Goal: Task Accomplishment & Management: Complete application form

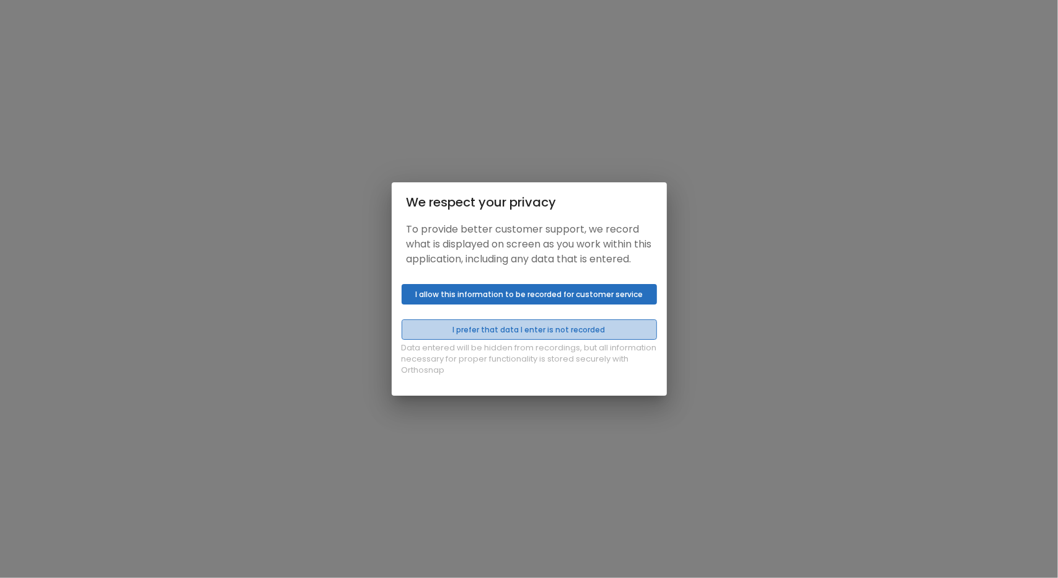
click at [527, 340] on button "I prefer that data I enter is not recorded" at bounding box center [529, 329] width 255 height 20
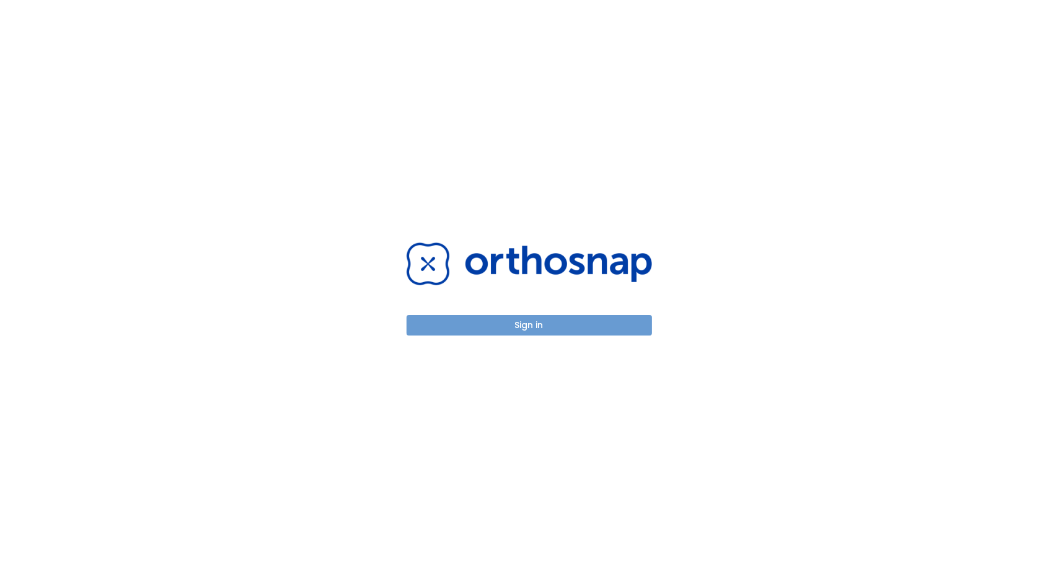
click at [523, 324] on button "Sign in" at bounding box center [529, 325] width 245 height 20
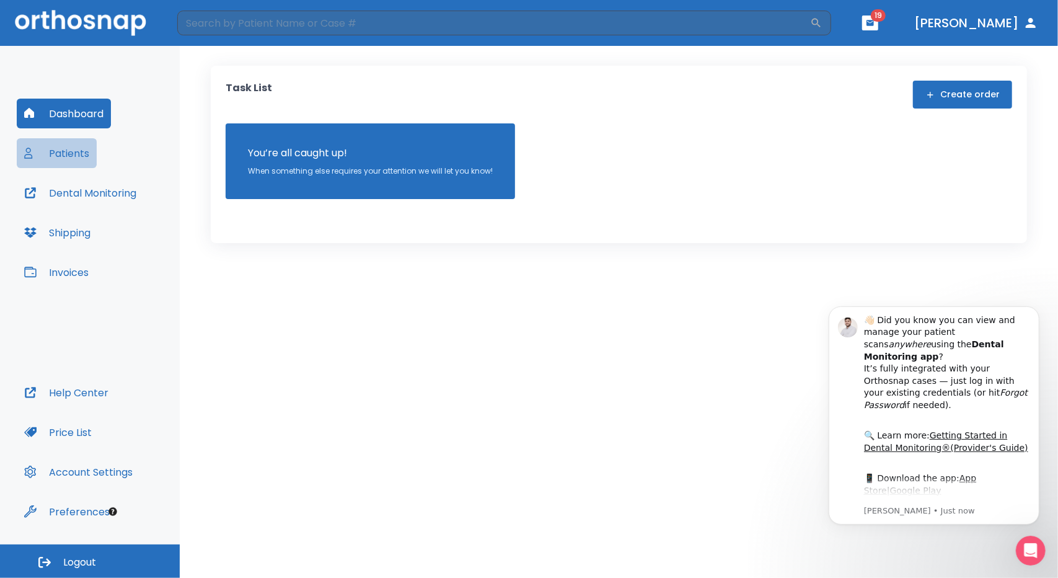
click at [79, 148] on button "Patients" at bounding box center [57, 153] width 80 height 30
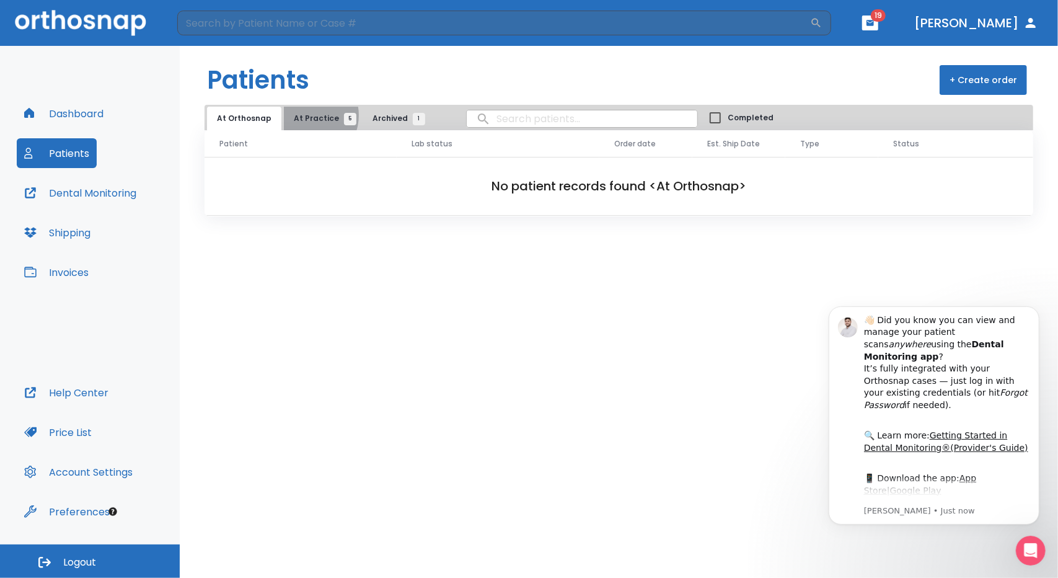
click at [303, 115] on span "At Practice 5" at bounding box center [322, 118] width 56 height 11
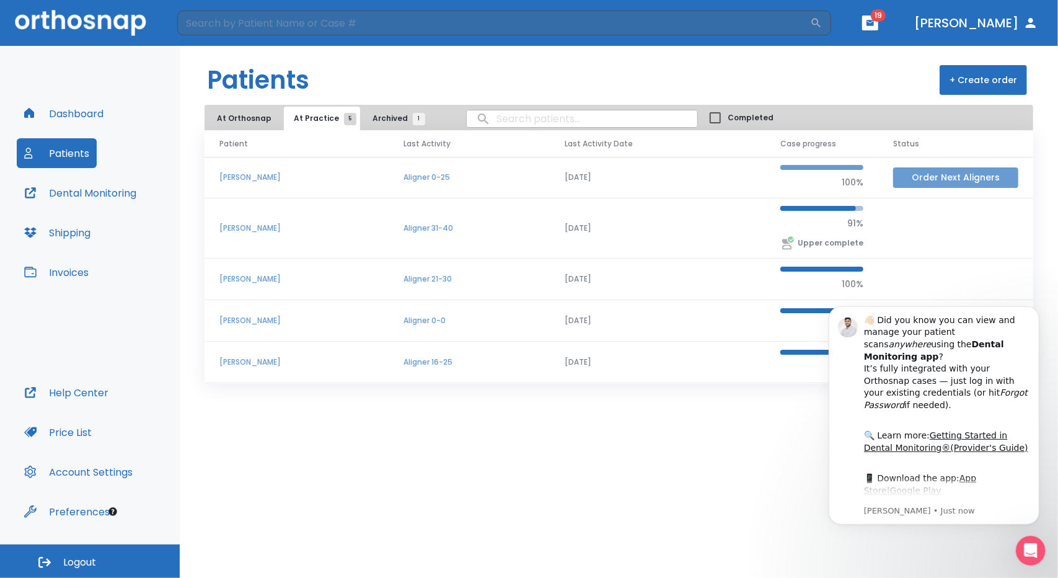
click at [923, 180] on button "Order Next Aligners" at bounding box center [955, 177] width 125 height 20
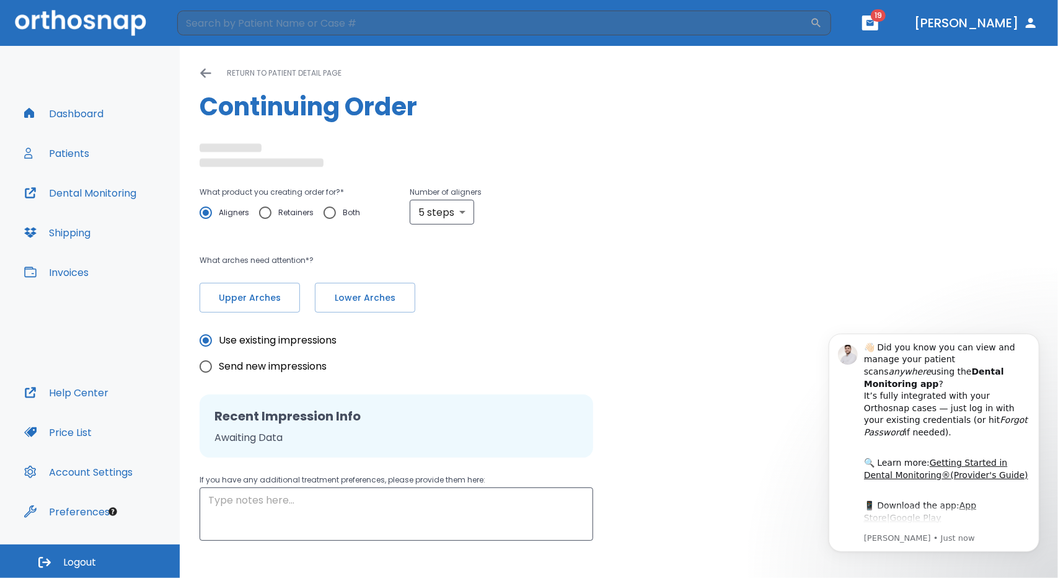
radio input "false"
radio input "true"
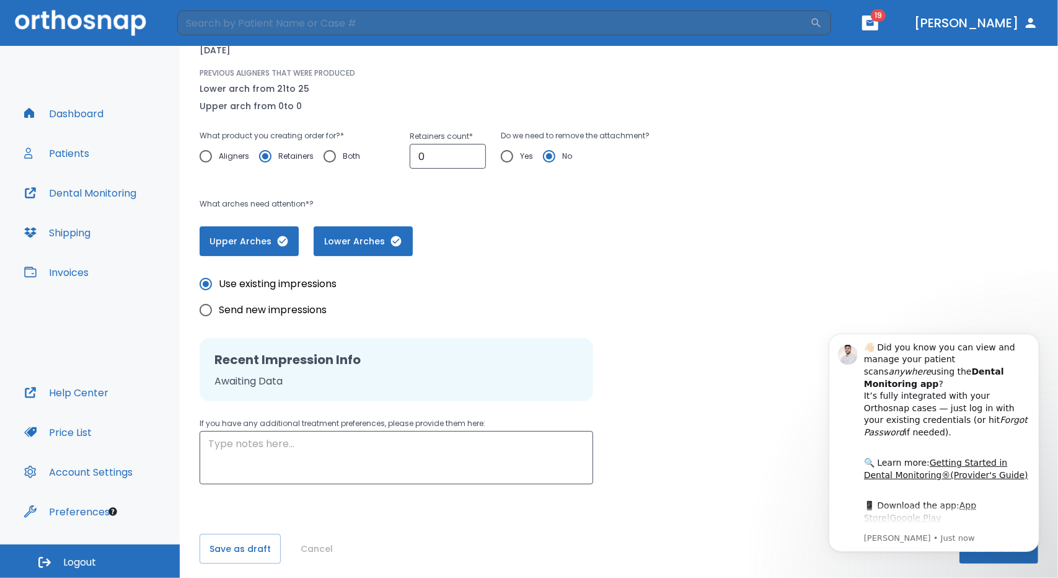
scroll to position [146, 0]
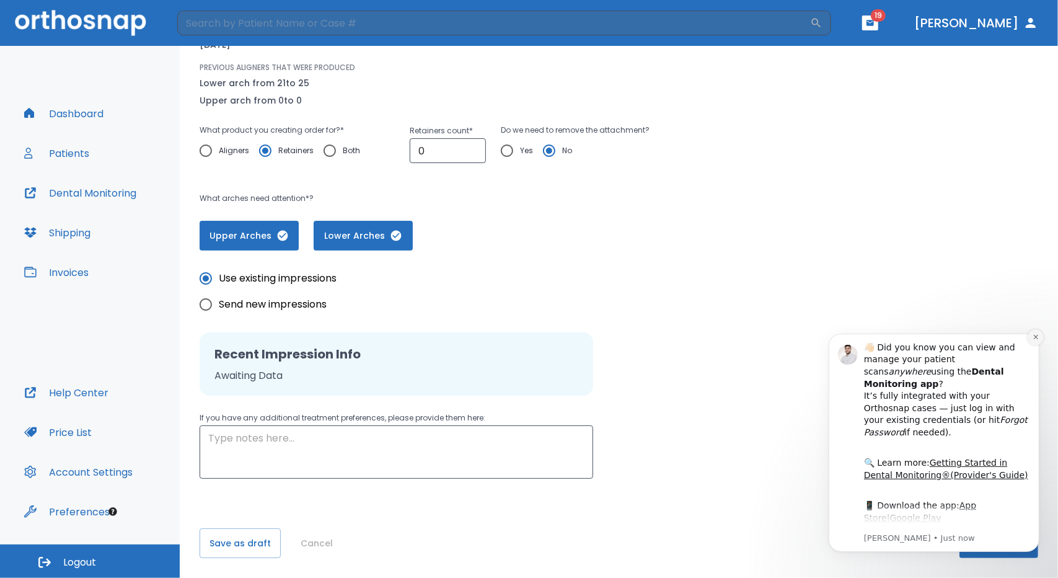
click at [1036, 335] on icon "Dismiss notification" at bounding box center [1035, 336] width 7 height 7
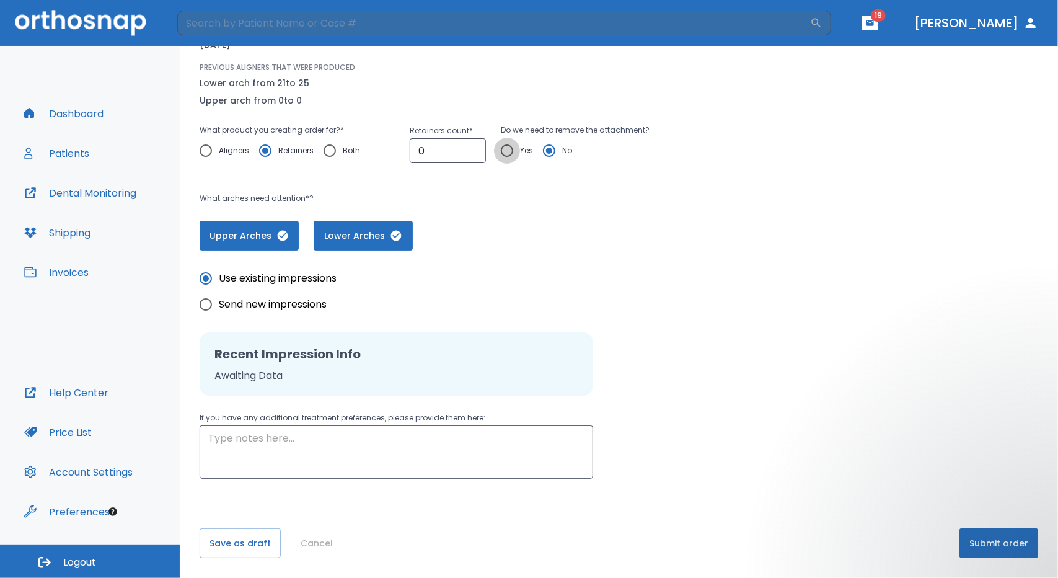
click at [507, 148] on input "Yes" at bounding box center [507, 151] width 26 height 26
radio input "true"
click at [60, 151] on button "Patients" at bounding box center [57, 153] width 80 height 30
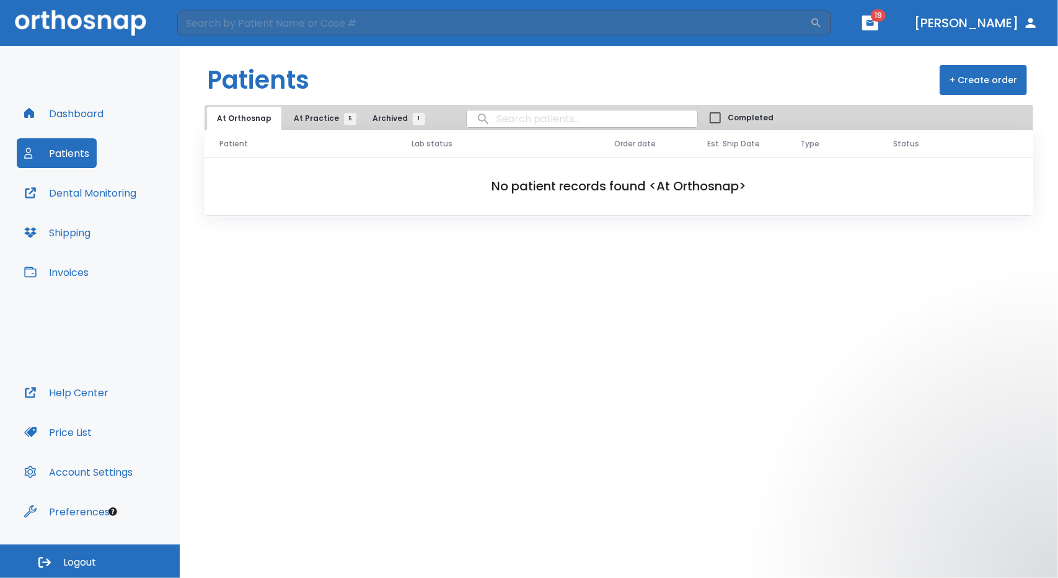
click at [313, 120] on span "At Practice 5" at bounding box center [322, 118] width 56 height 11
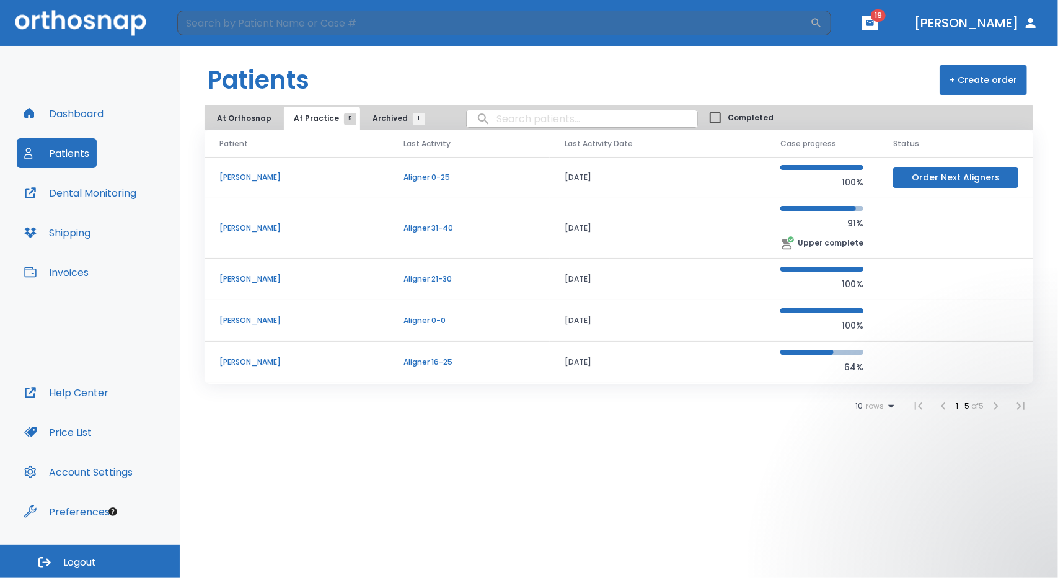
click at [275, 179] on p "Rebecca Furman" at bounding box center [296, 177] width 155 height 11
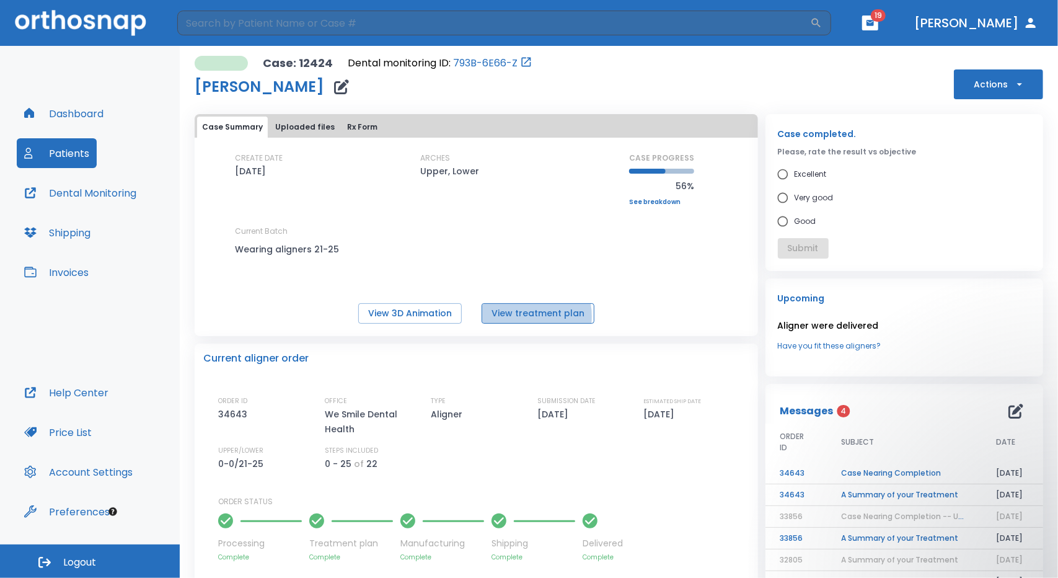
click at [517, 316] on button "View treatment plan" at bounding box center [538, 313] width 113 height 20
click at [71, 159] on button "Patients" at bounding box center [57, 153] width 80 height 30
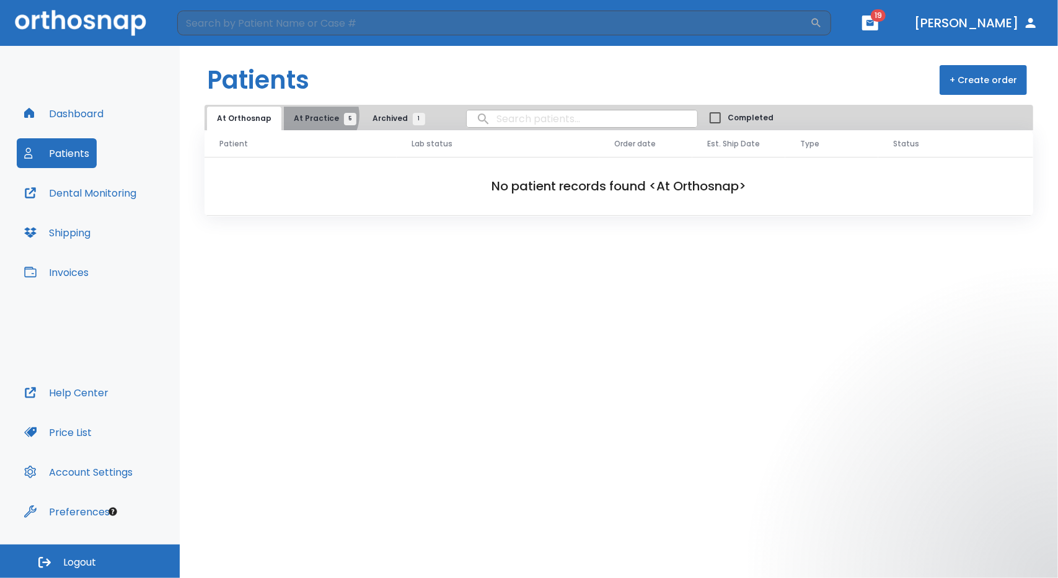
click at [314, 115] on span "At Practice 5" at bounding box center [322, 118] width 56 height 11
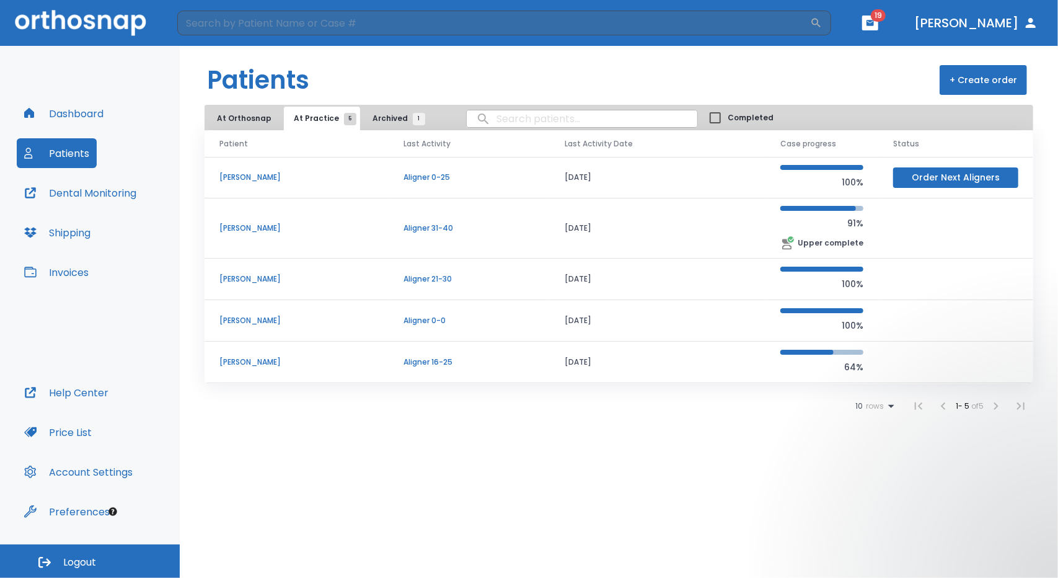
click at [461, 180] on p "Aligner 0-25" at bounding box center [469, 177] width 131 height 11
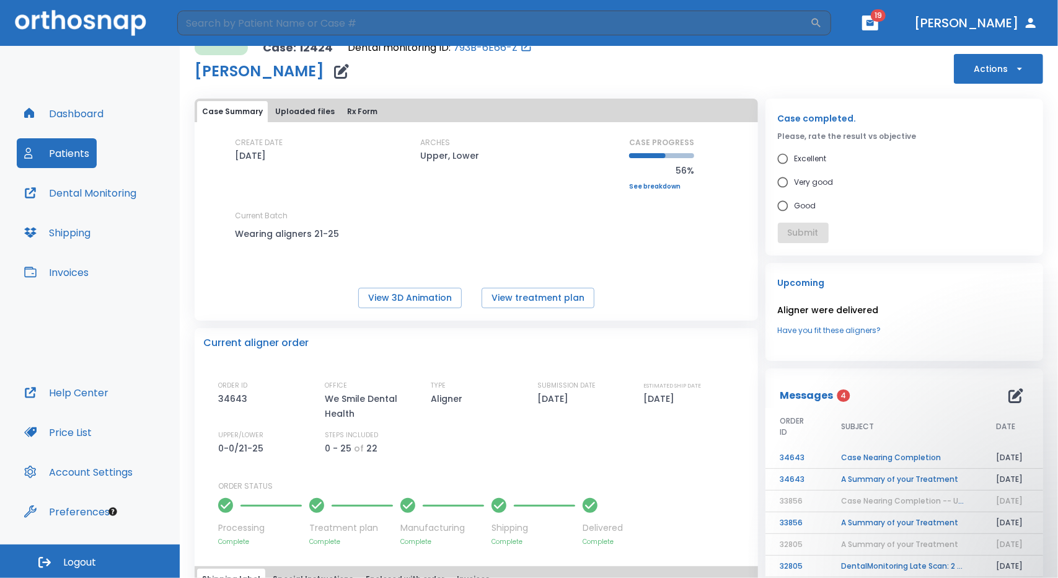
scroll to position [17, 0]
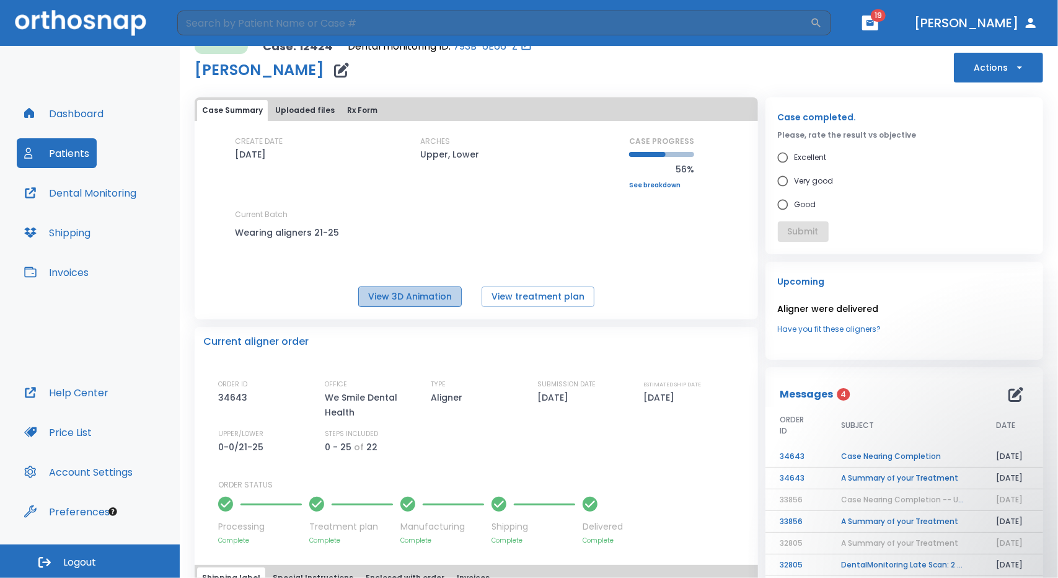
click at [412, 298] on button "View 3D Animation" at bounding box center [410, 296] width 104 height 20
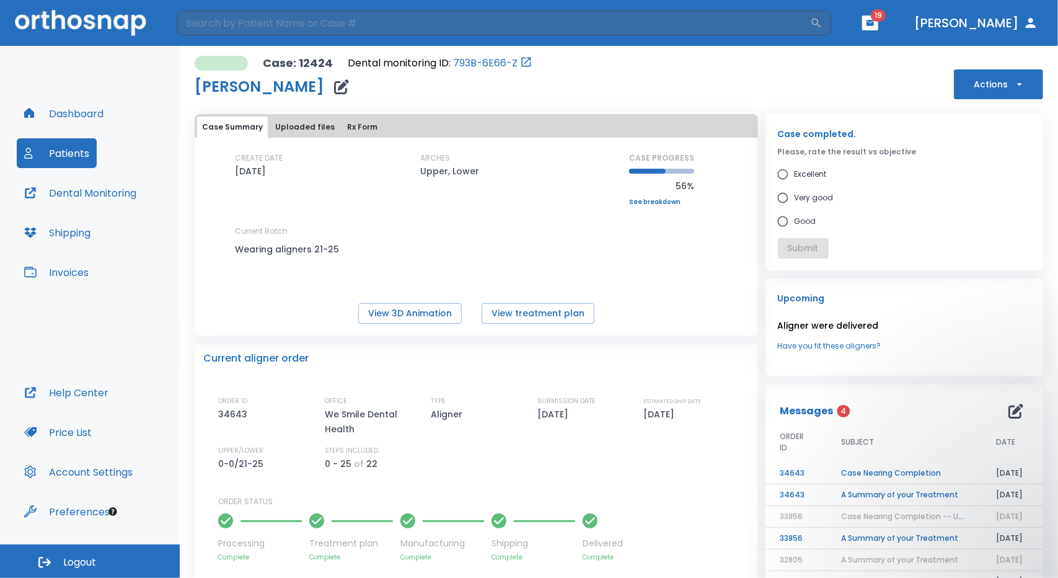
click at [960, 91] on button "Actions" at bounding box center [998, 84] width 89 height 30
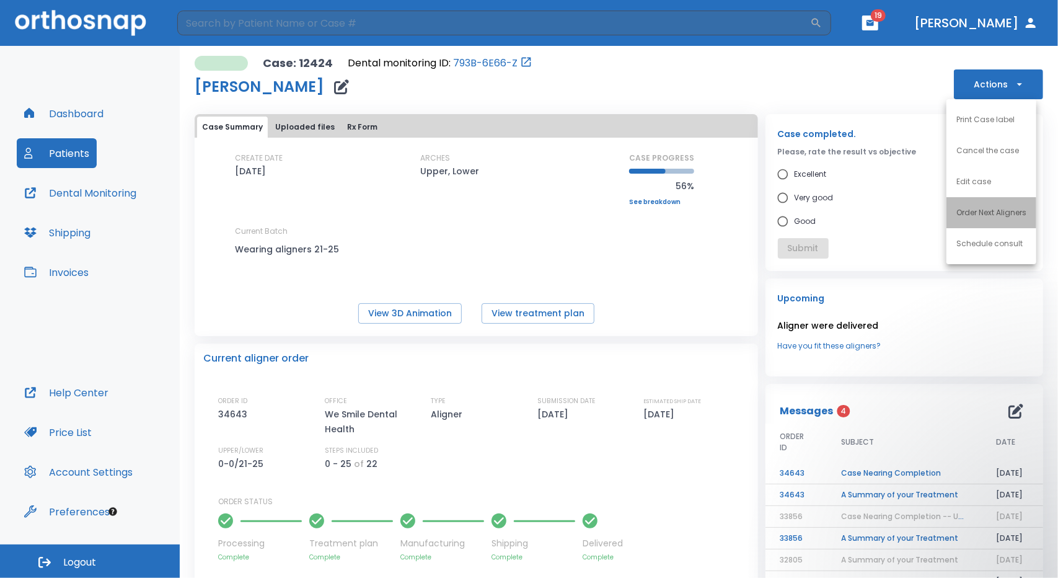
click at [965, 203] on li "Order Next Aligners" at bounding box center [992, 212] width 90 height 31
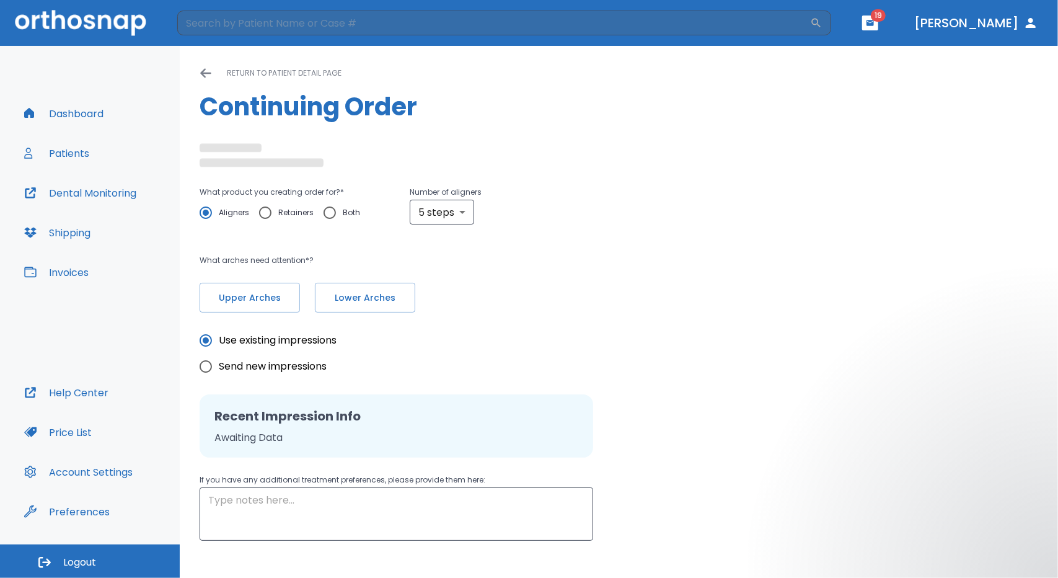
radio input "false"
radio input "true"
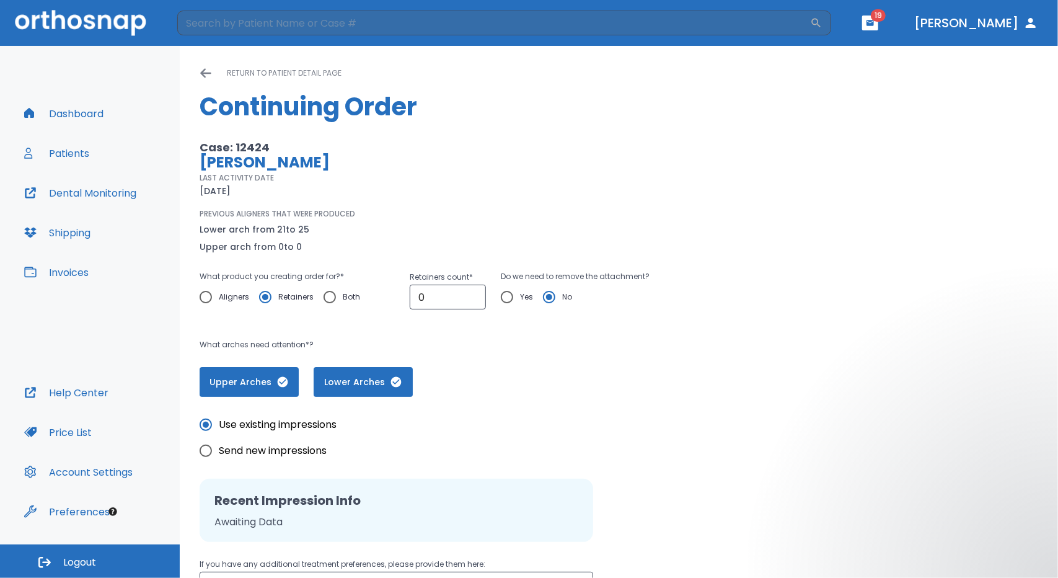
scroll to position [1, 0]
click at [84, 113] on button "Dashboard" at bounding box center [64, 114] width 94 height 30
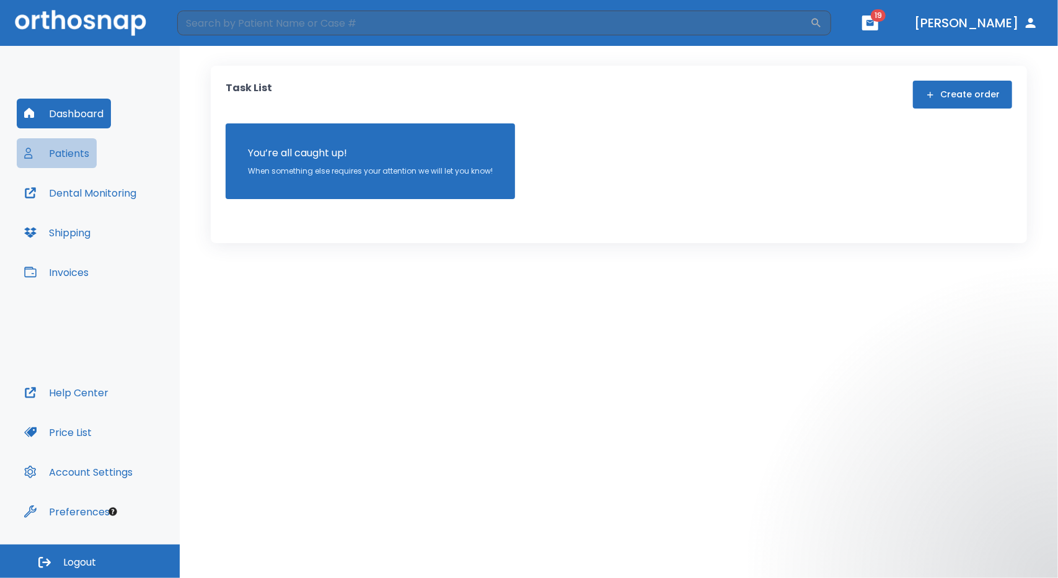
click at [64, 156] on button "Patients" at bounding box center [57, 153] width 80 height 30
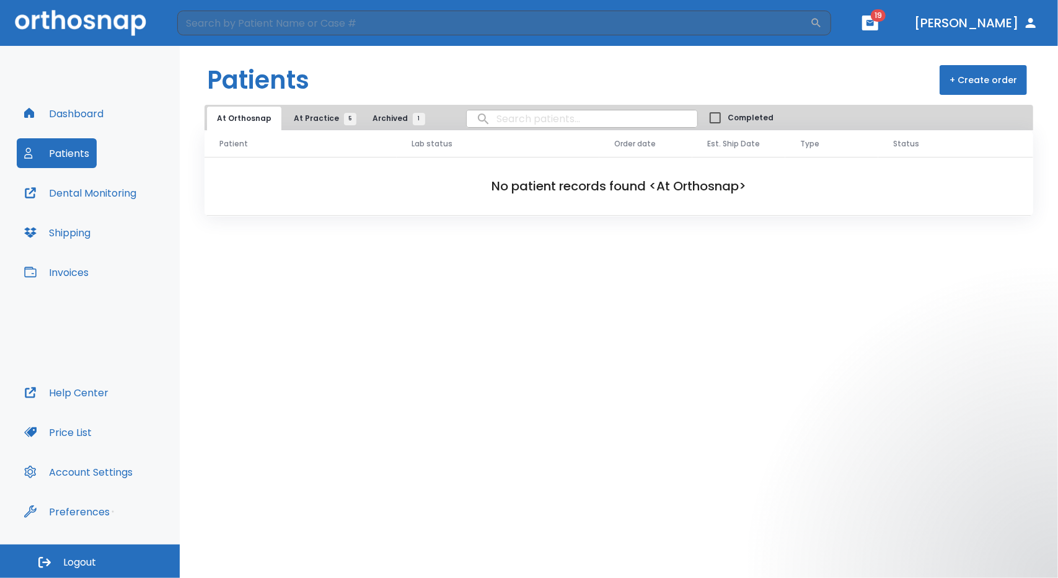
click at [63, 189] on button "Dental Monitoring" at bounding box center [80, 193] width 127 height 30
click at [73, 157] on button "Patients" at bounding box center [57, 153] width 80 height 30
click at [72, 151] on button "Patients" at bounding box center [57, 153] width 80 height 30
click at [90, 112] on button "Dashboard" at bounding box center [64, 114] width 94 height 30
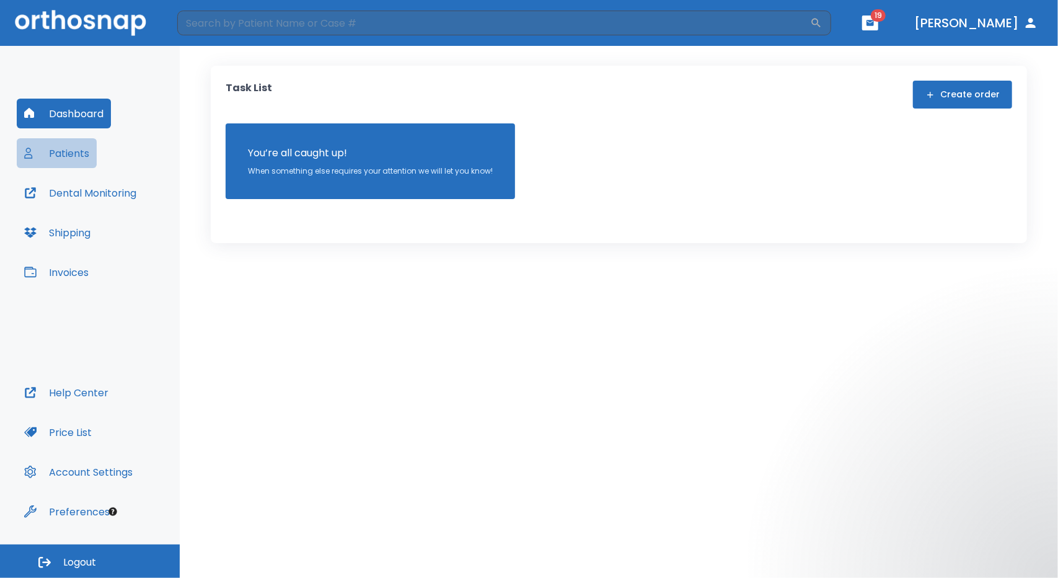
click at [68, 156] on button "Patients" at bounding box center [57, 153] width 80 height 30
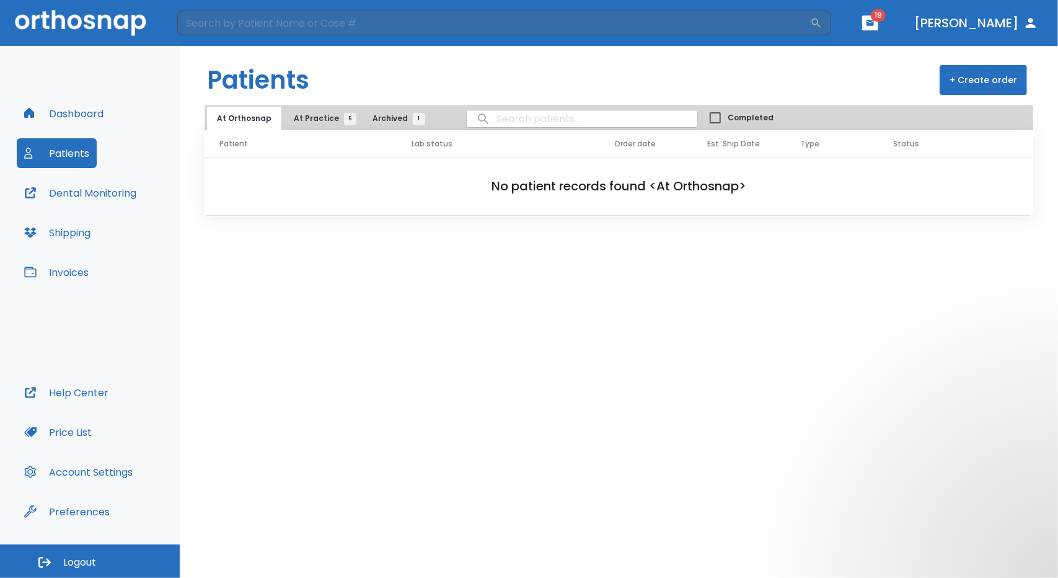
click at [311, 121] on span "At Practice 5" at bounding box center [322, 118] width 56 height 11
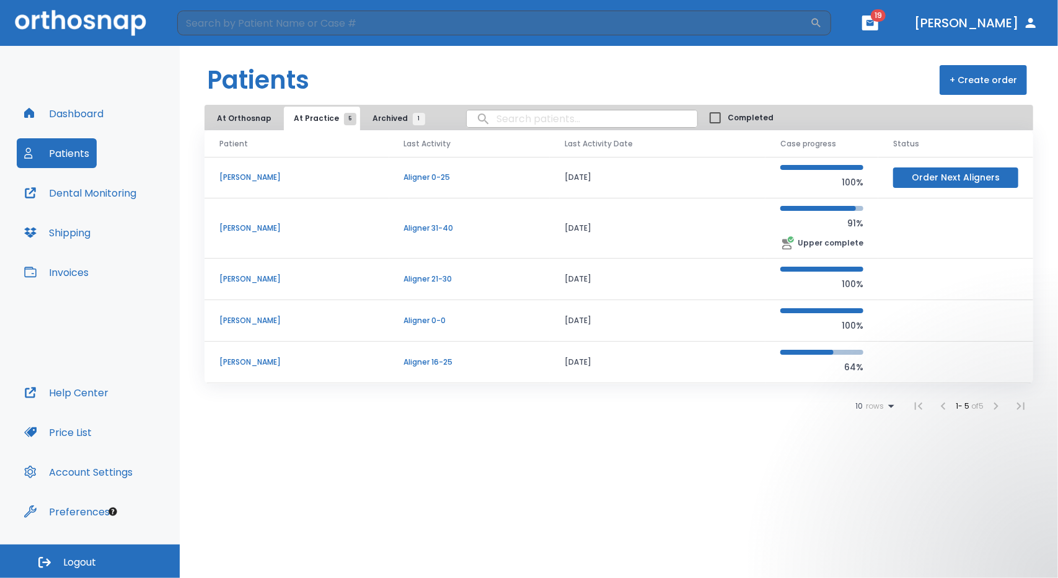
click at [947, 176] on button "Order Next Aligners" at bounding box center [955, 177] width 125 height 20
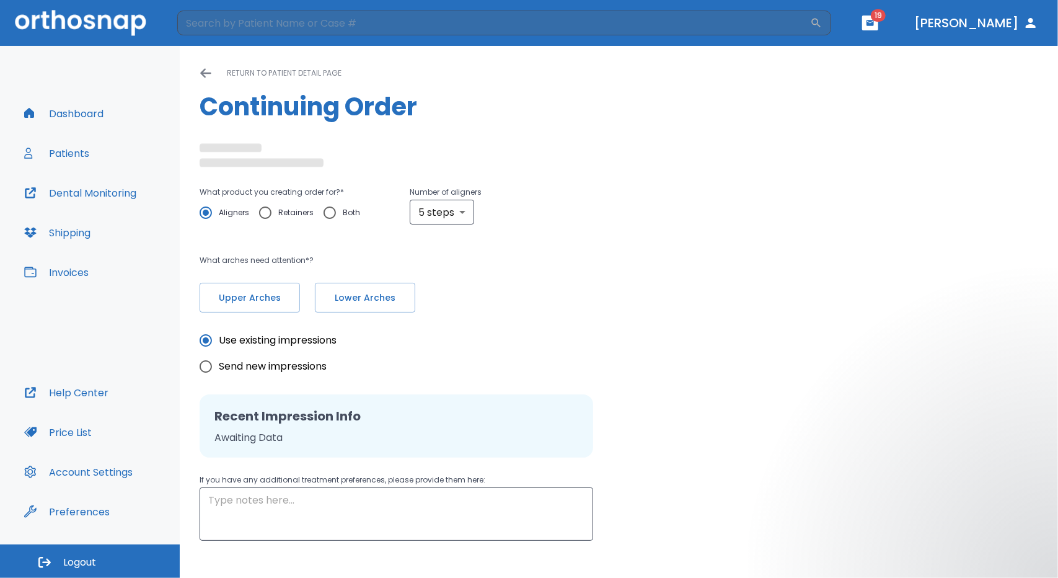
radio input "false"
radio input "true"
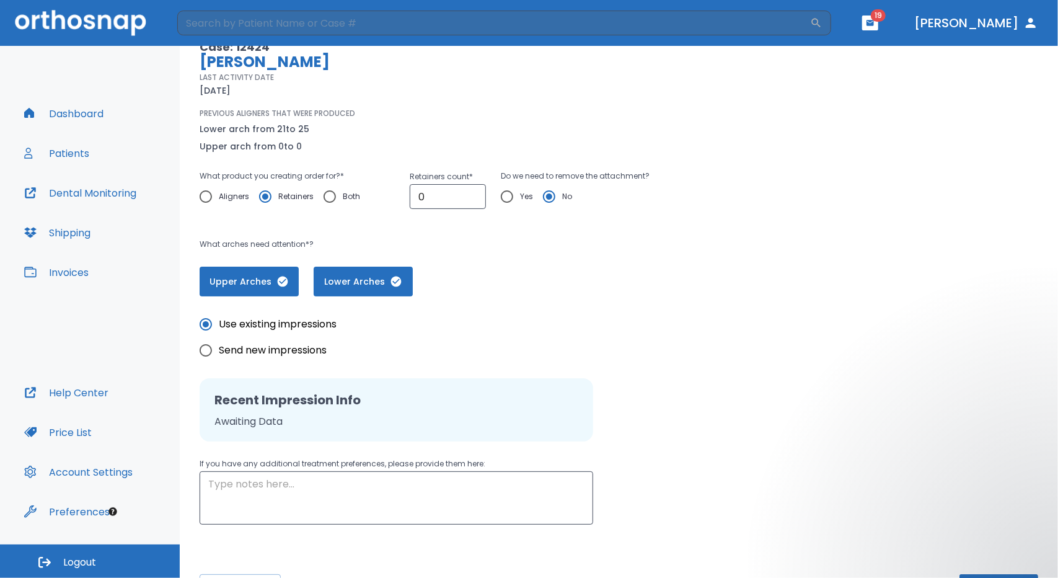
scroll to position [146, 0]
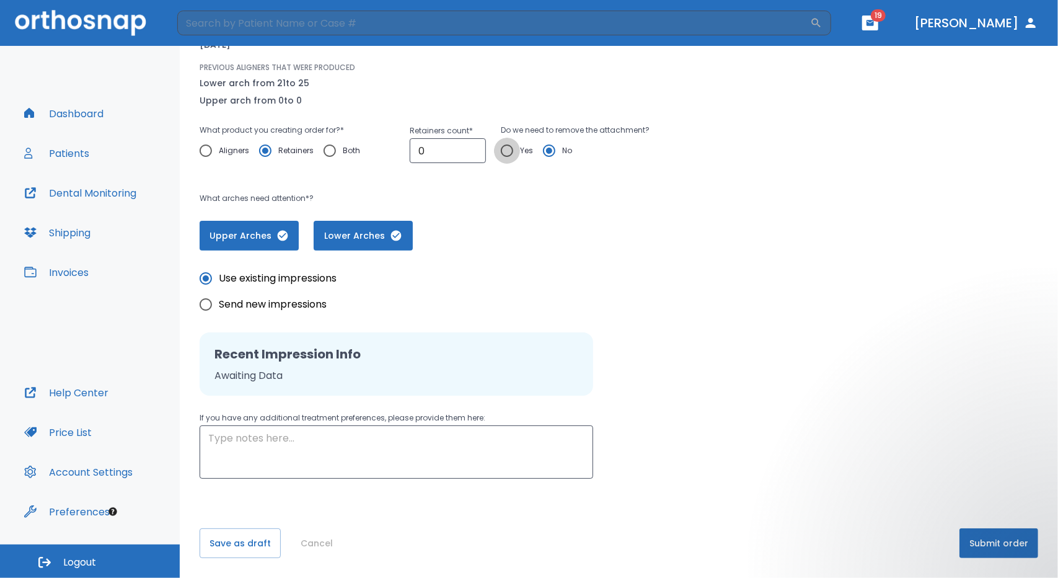
click at [505, 149] on input "Yes" at bounding box center [507, 151] width 26 height 26
radio input "true"
click at [1007, 547] on button "Submit order" at bounding box center [999, 543] width 79 height 30
drag, startPoint x: 445, startPoint y: 151, endPoint x: 381, endPoint y: 164, distance: 65.9
click at [381, 164] on div "What product you creating order for? * Aligners Retainers Both Retainers count …" at bounding box center [444, 149] width 489 height 53
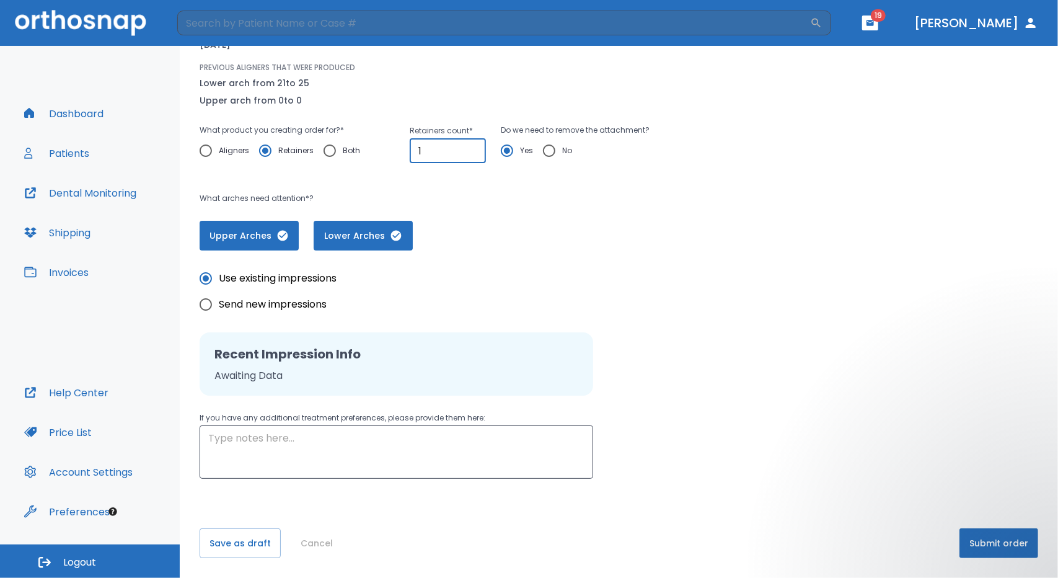
click at [469, 146] on input "1" at bounding box center [448, 150] width 76 height 25
click at [469, 146] on input "2" at bounding box center [448, 150] width 76 height 25
click at [471, 154] on input "1" at bounding box center [448, 150] width 76 height 25
type input "2"
click at [471, 149] on input "2" at bounding box center [448, 150] width 76 height 25
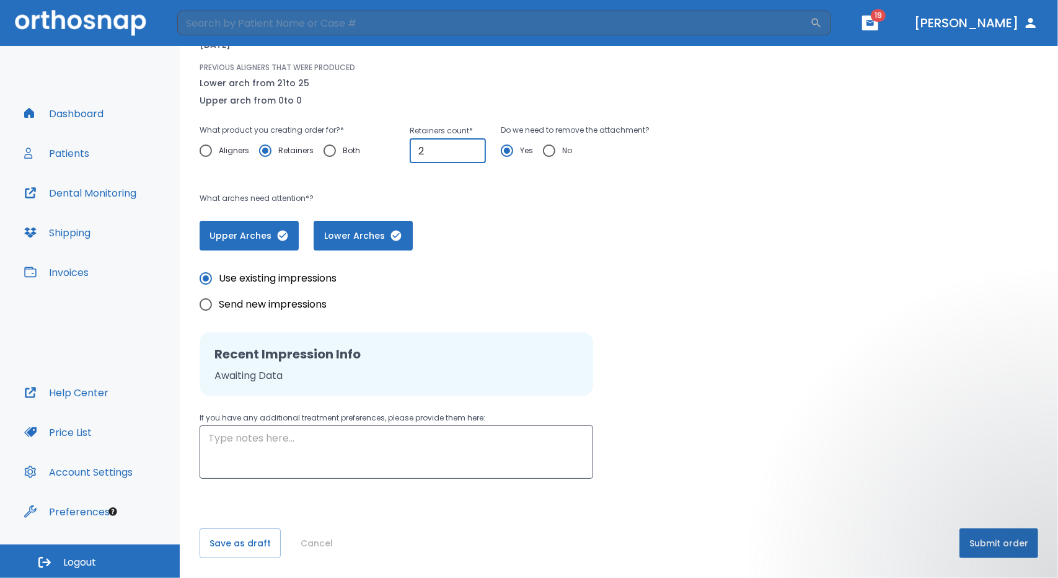
click at [960, 545] on button "Submit order" at bounding box center [999, 543] width 79 height 30
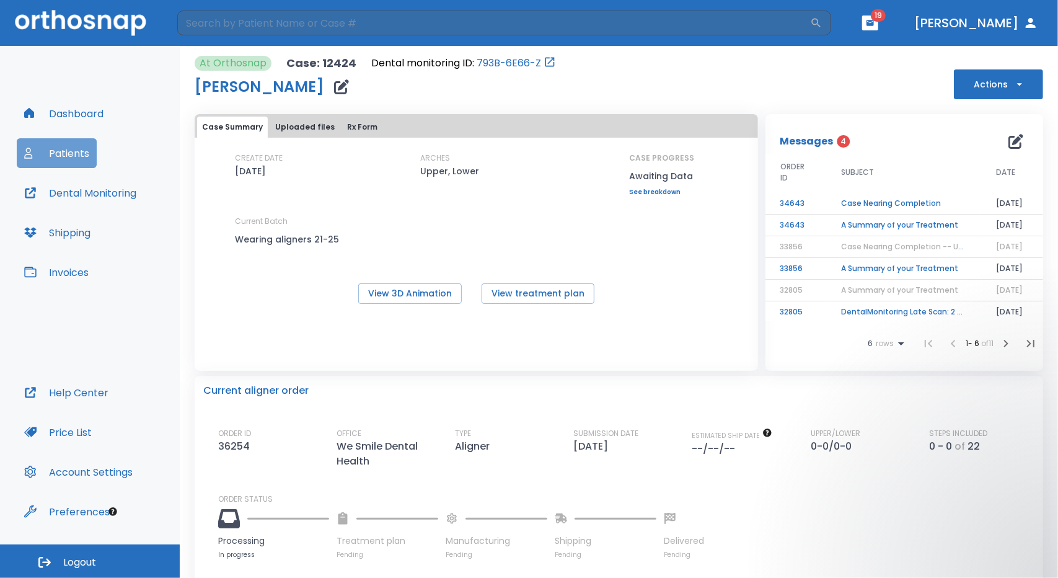
click at [64, 146] on button "Patients" at bounding box center [57, 153] width 80 height 30
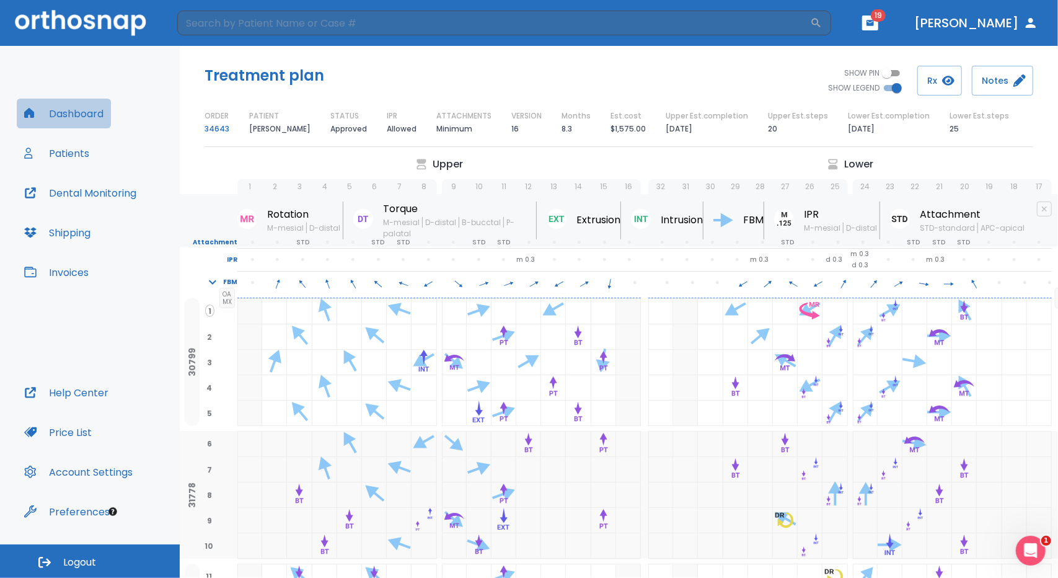
click at [59, 111] on button "Dashboard" at bounding box center [64, 114] width 94 height 30
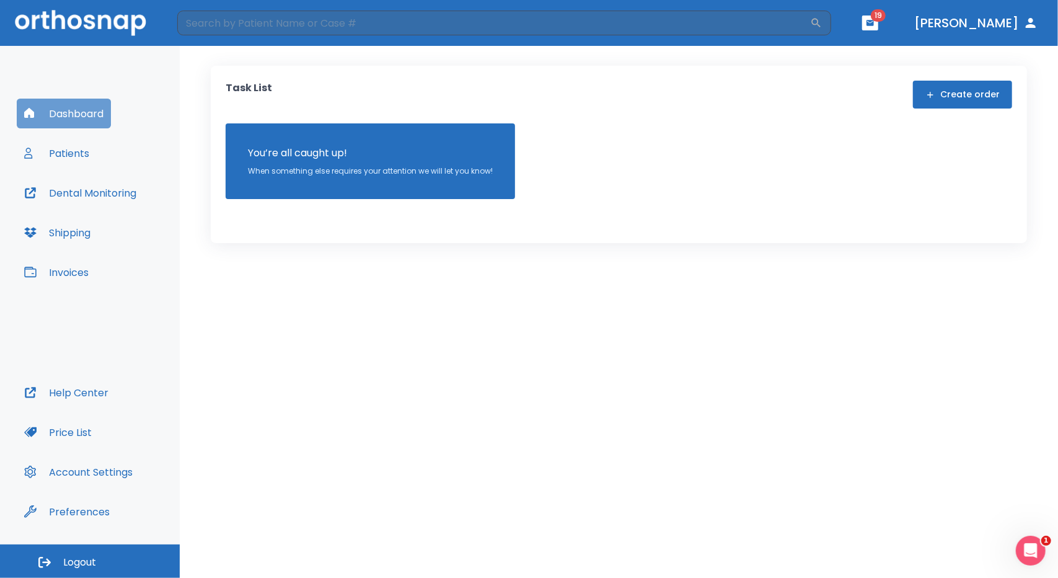
click at [59, 111] on button "Dashboard" at bounding box center [64, 114] width 94 height 30
click at [878, 22] on button "button" at bounding box center [870, 22] width 16 height 15
